Goal: Task Accomplishment & Management: Complete application form

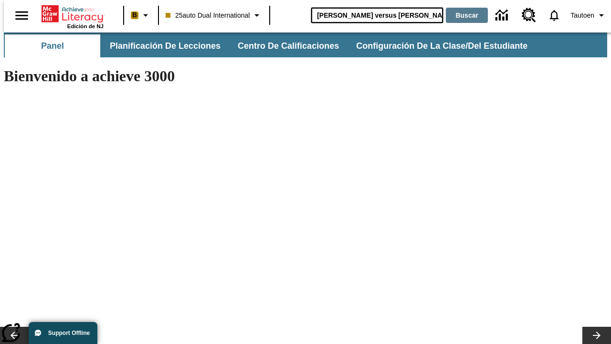
type input "[PERSON_NAME] versus [PERSON_NAME]"
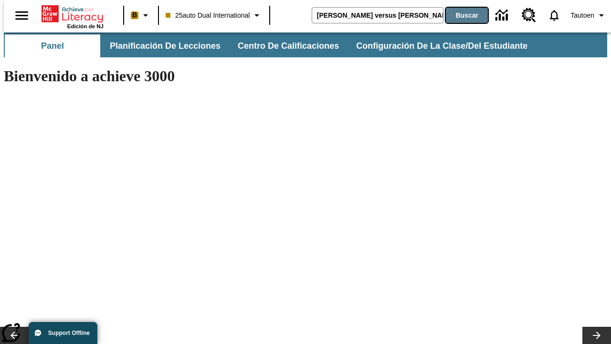
click at [461, 15] on button "Buscar" at bounding box center [467, 15] width 42 height 15
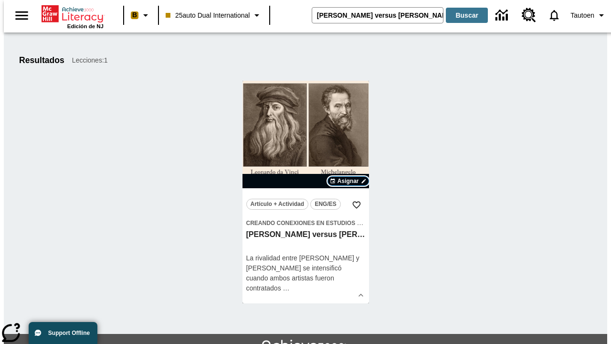
click at [348, 181] on span "Asignar" at bounding box center [348, 181] width 21 height 9
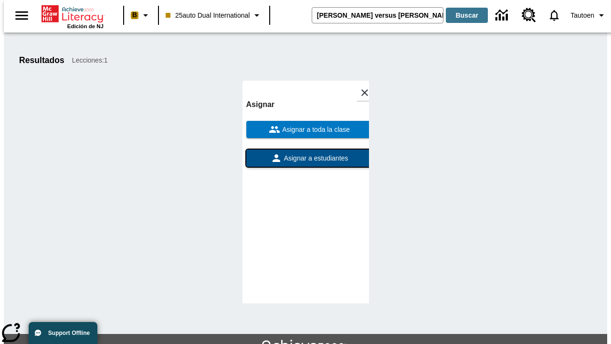
click at [306, 153] on span "Asignar a estudiantes" at bounding box center [315, 158] width 66 height 10
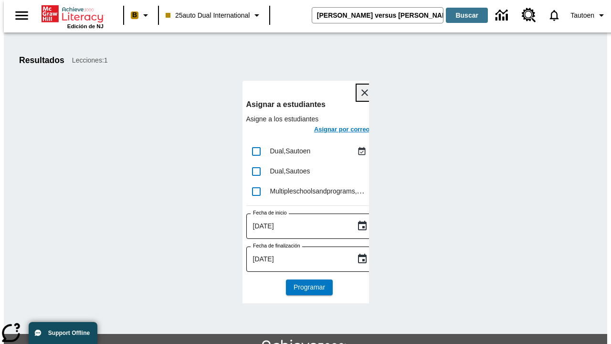
scroll to position [52, 0]
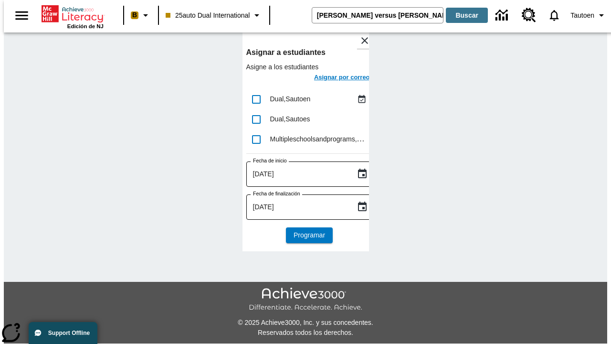
click at [333, 78] on h6 "Asignar por correo" at bounding box center [342, 77] width 56 height 11
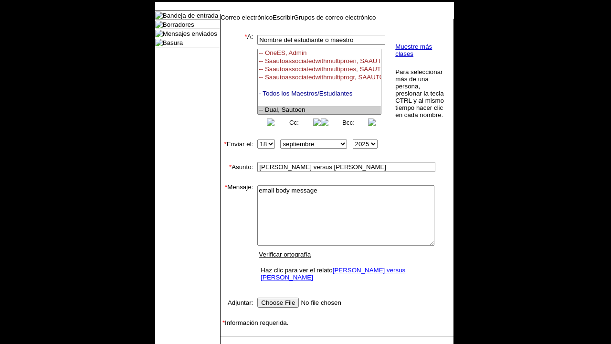
select select "U,21476361,1"
type textarea "email body message"
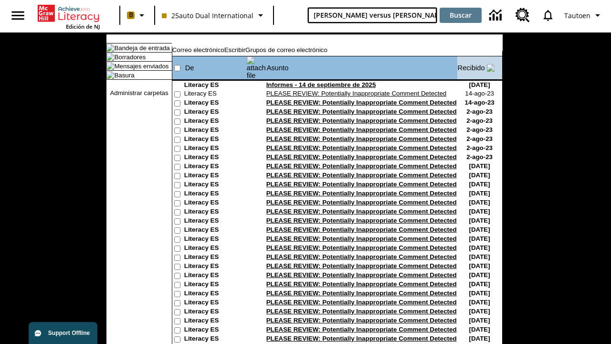
type input "[PERSON_NAME] versus [PERSON_NAME]"
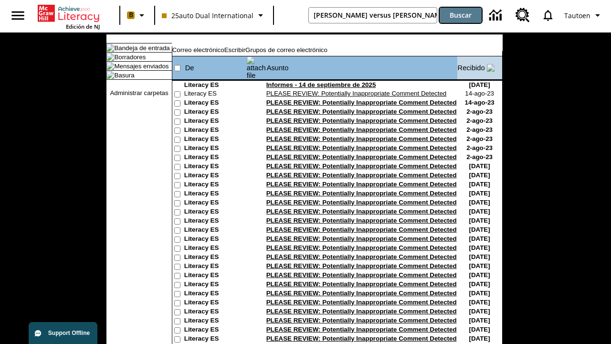
click at [461, 15] on button "Buscar" at bounding box center [461, 15] width 42 height 15
